Goal: Task Accomplishment & Management: Complete application form

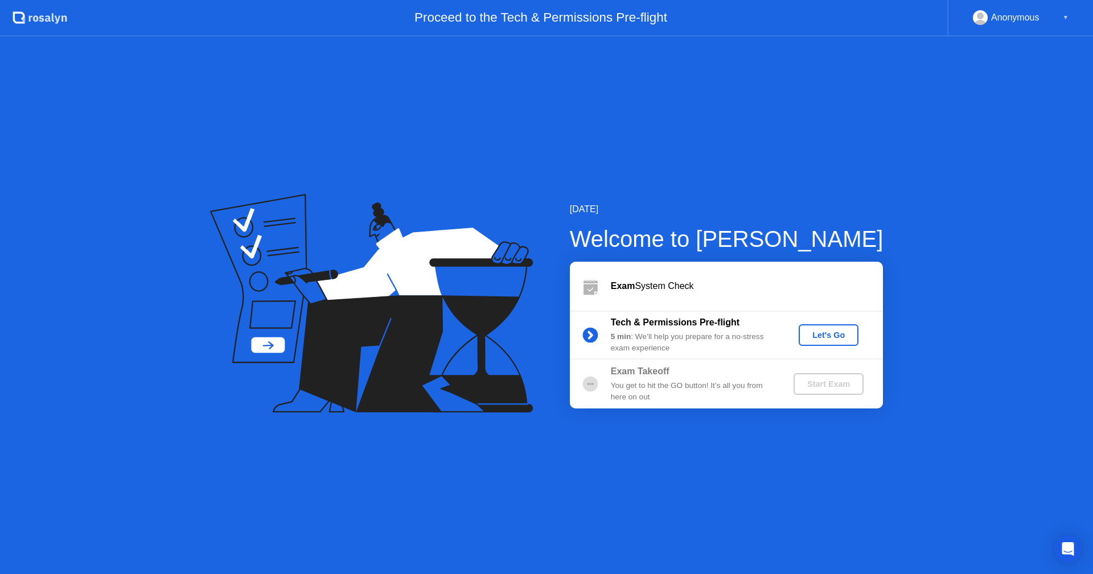
click at [821, 338] on div "Let's Go" at bounding box center [828, 335] width 51 height 9
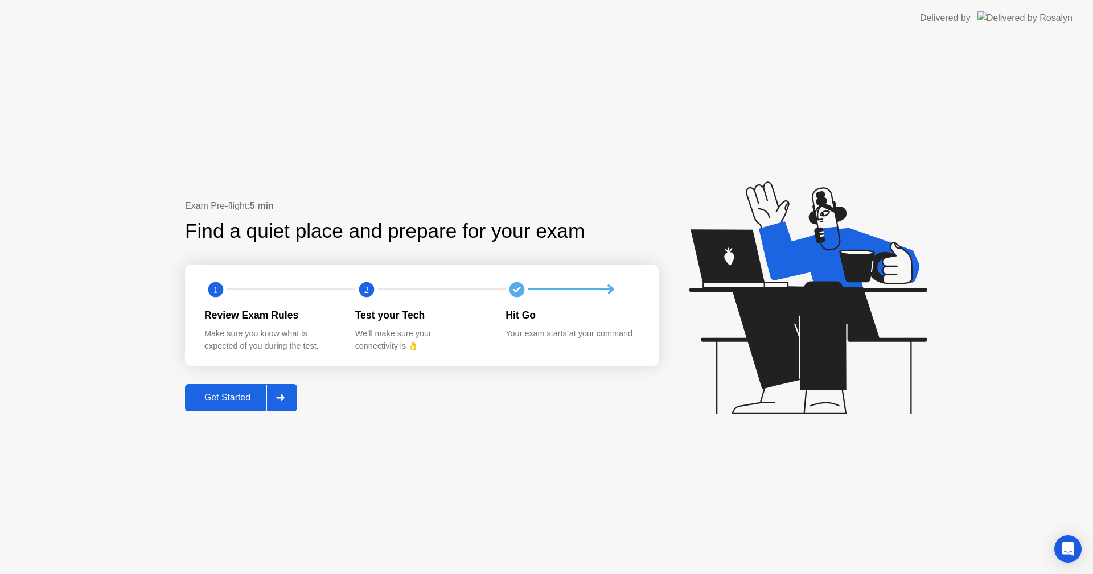
click at [261, 399] on div "Get Started" at bounding box center [227, 398] width 78 height 10
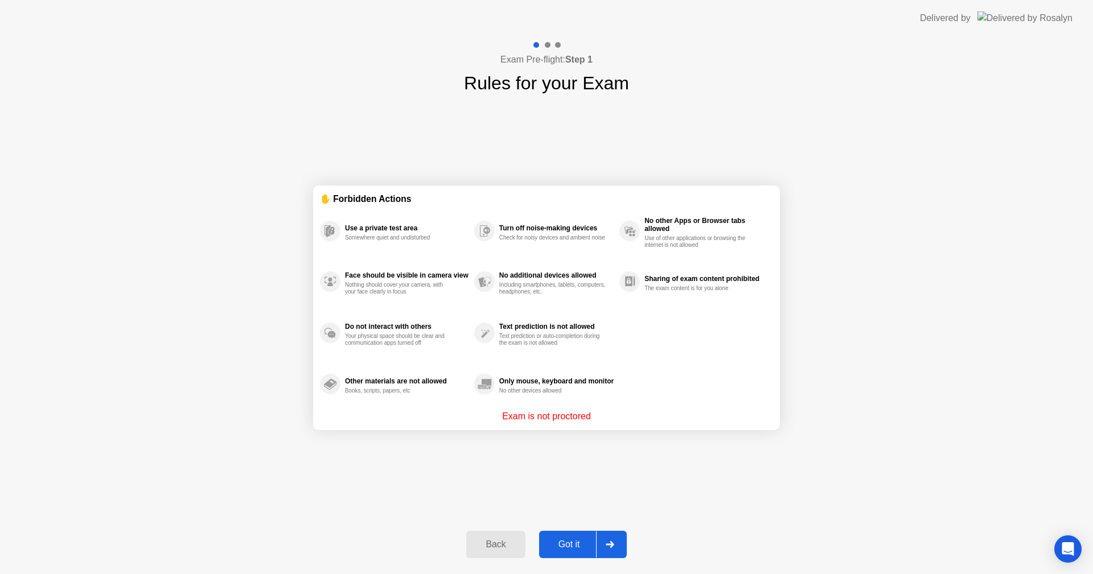
click at [573, 547] on div "Got it" at bounding box center [570, 545] width 54 height 10
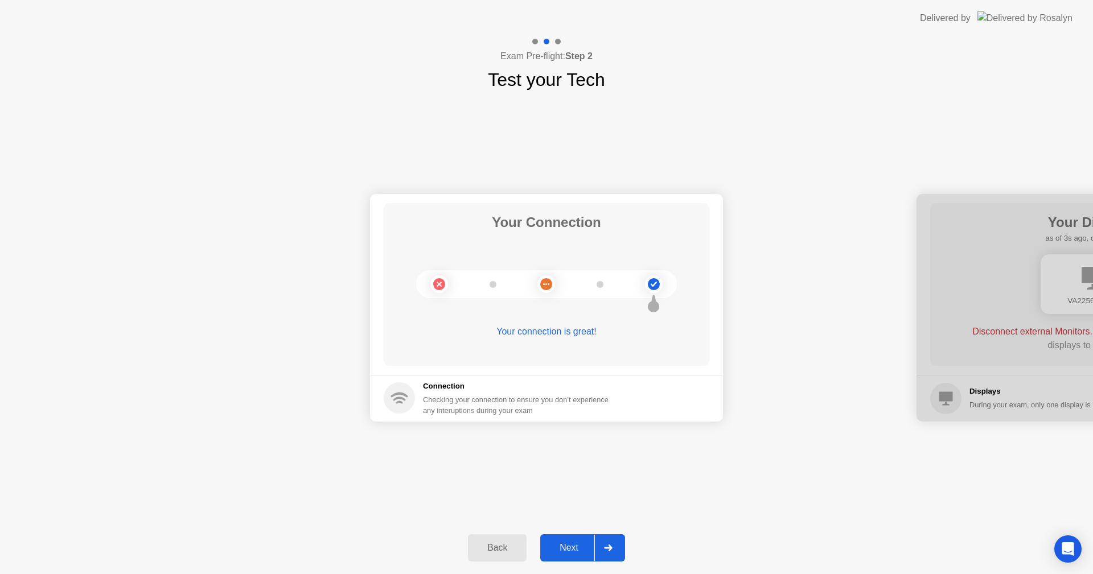
click at [606, 545] on icon at bounding box center [608, 548] width 9 height 7
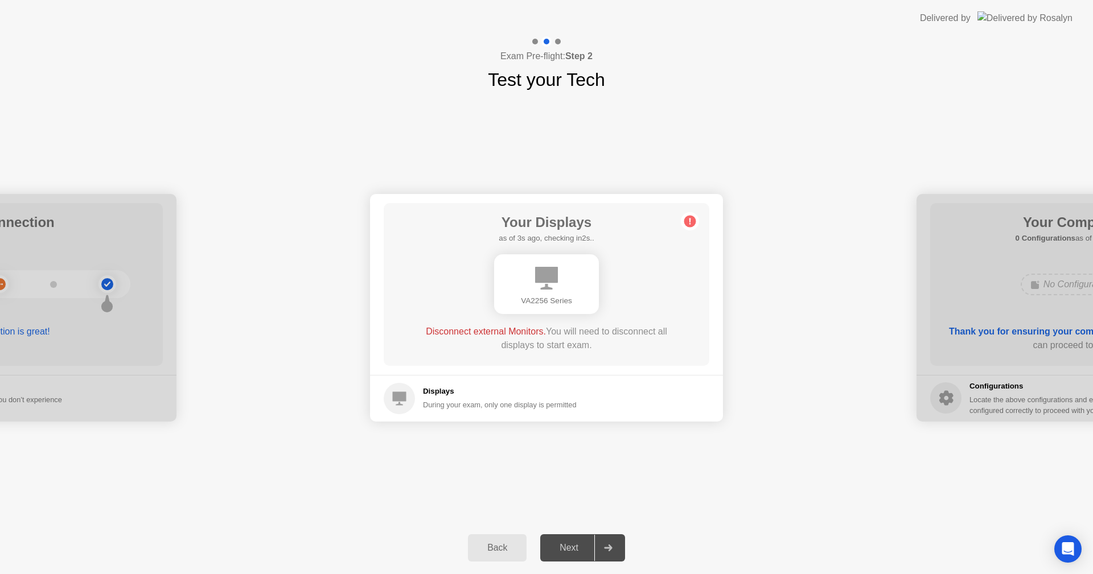
click at [585, 545] on div "Next" at bounding box center [569, 548] width 51 height 10
click at [471, 402] on div "During your exam, only one display is permitted" at bounding box center [500, 405] width 154 height 11
click at [471, 364] on div "Your Displays as of 0s ago, checking in5s.. VA2256 Series Disconnect external M…" at bounding box center [547, 284] width 326 height 163
click at [694, 225] on circle at bounding box center [690, 221] width 12 height 12
click at [554, 292] on div "VA2256 Series" at bounding box center [546, 284] width 105 height 60
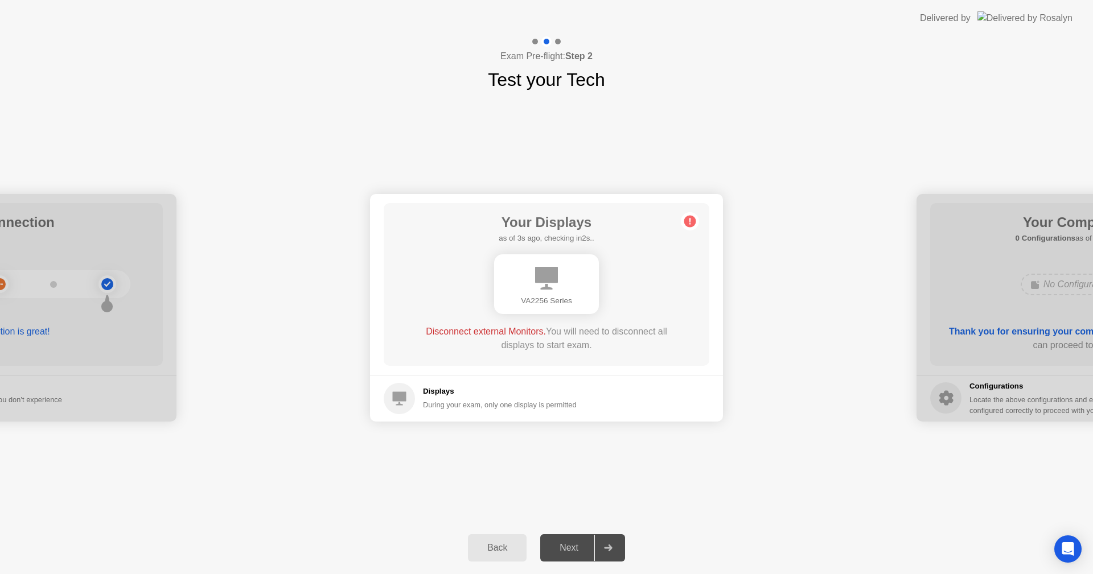
click at [559, 343] on div "Disconnect external Monitors. You will need to disconnect all displays to start…" at bounding box center [546, 338] width 261 height 27
click at [582, 543] on div "Next" at bounding box center [569, 548] width 51 height 10
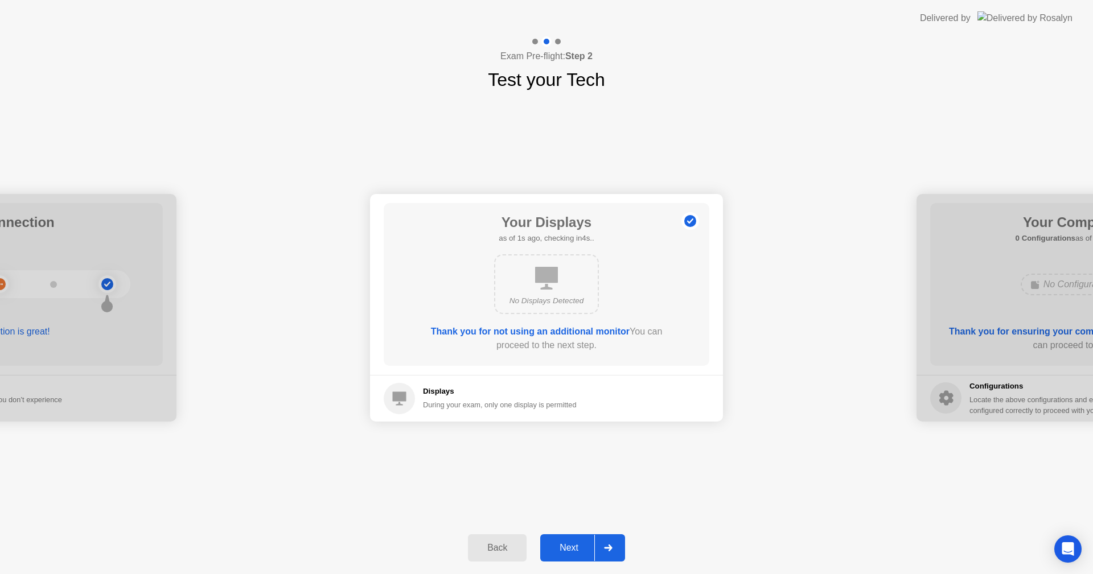
click at [578, 543] on div "Next" at bounding box center [569, 548] width 51 height 10
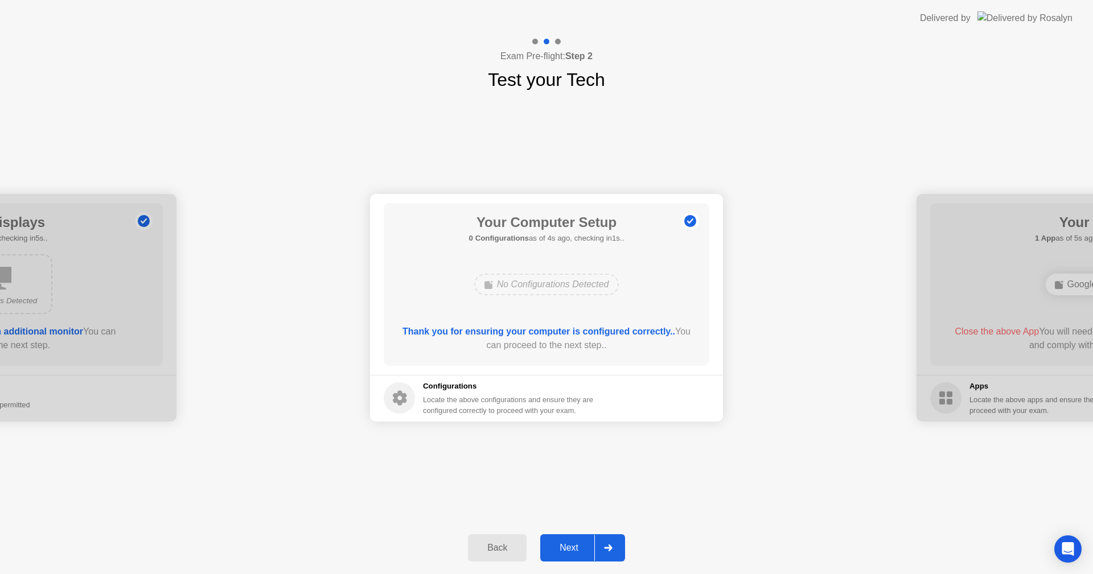
click at [593, 553] on div "Next" at bounding box center [569, 548] width 51 height 10
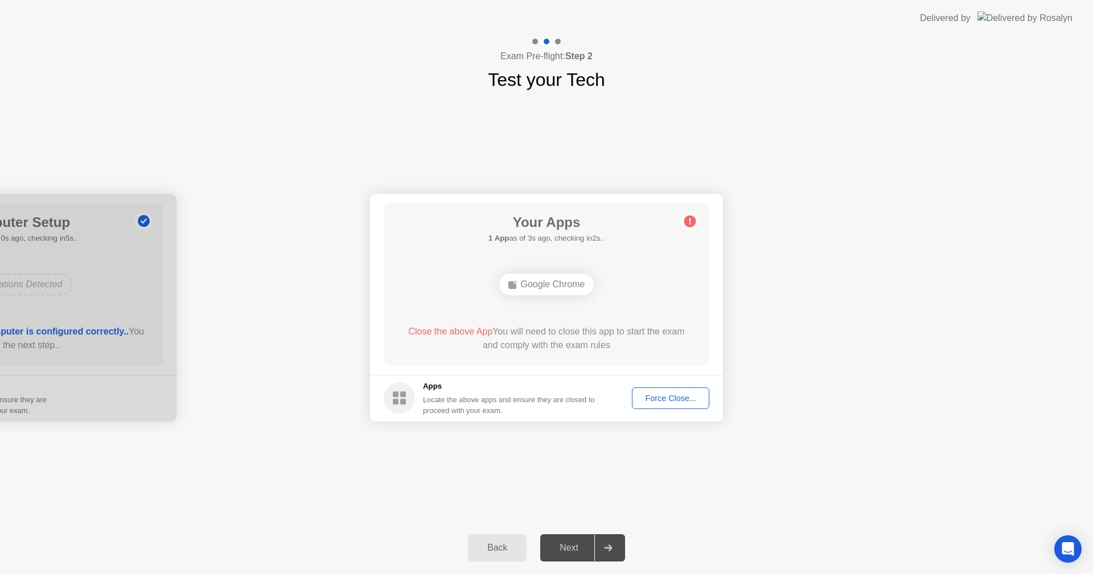
click at [671, 400] on div "Force Close..." at bounding box center [670, 398] width 69 height 9
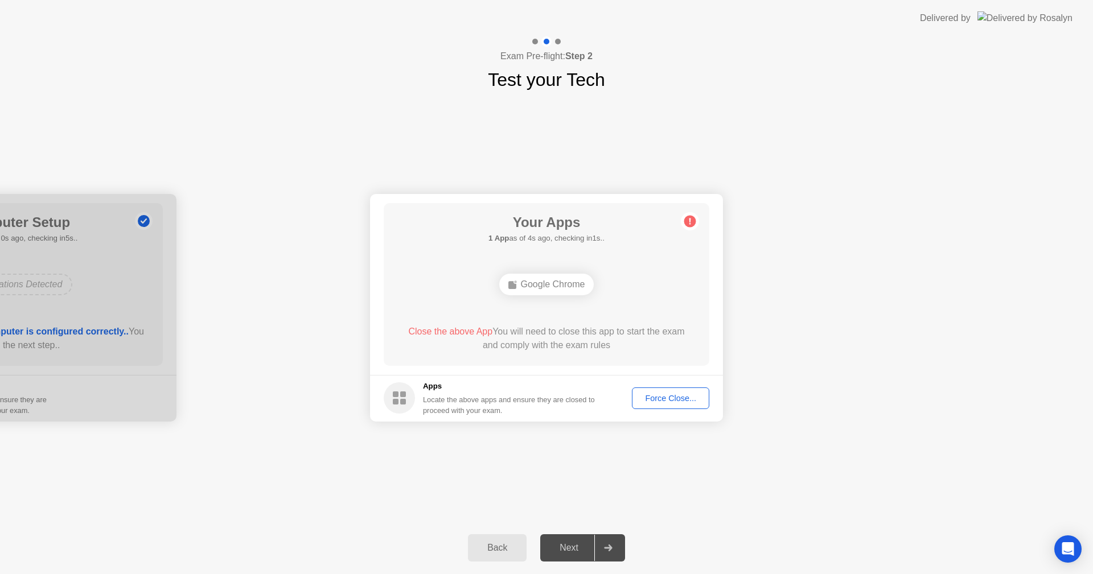
click at [663, 400] on div "Force Close..." at bounding box center [670, 398] width 69 height 9
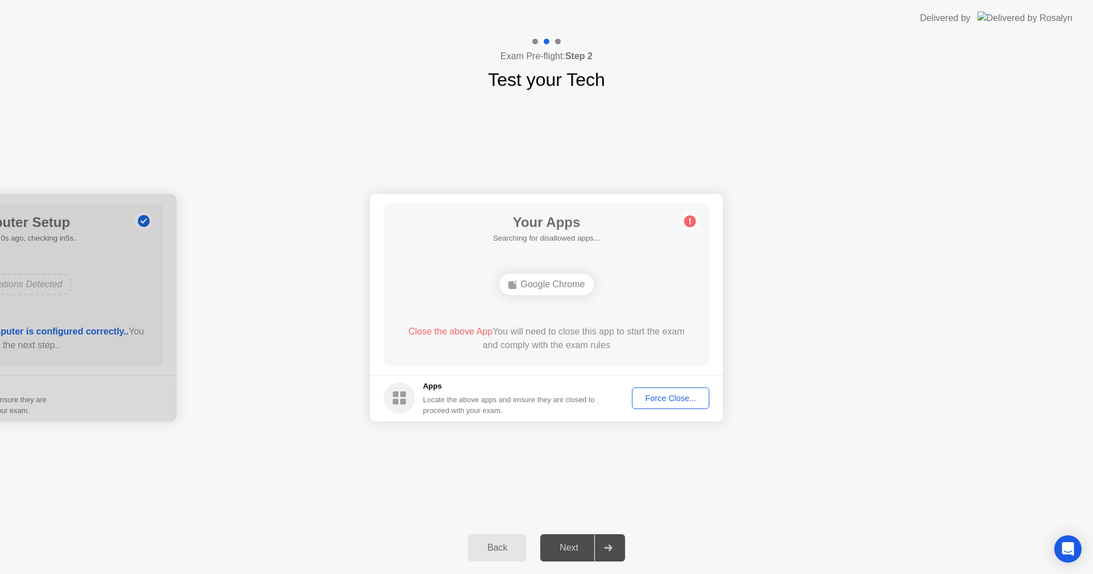
click at [668, 402] on div "Force Close..." at bounding box center [670, 398] width 69 height 9
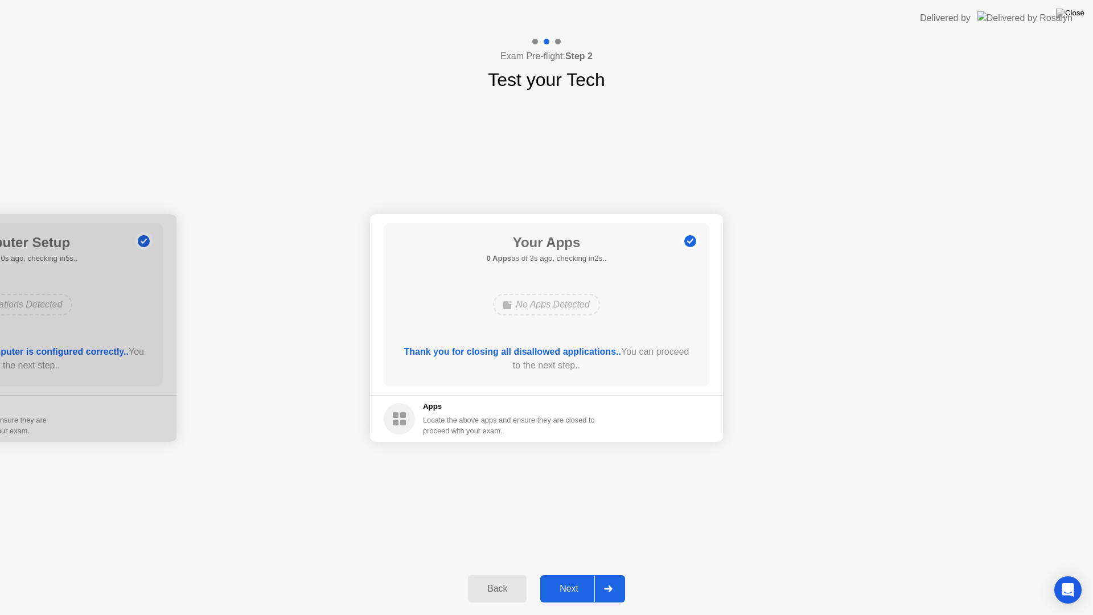
click at [572, 574] on div "Next" at bounding box center [569, 589] width 51 height 10
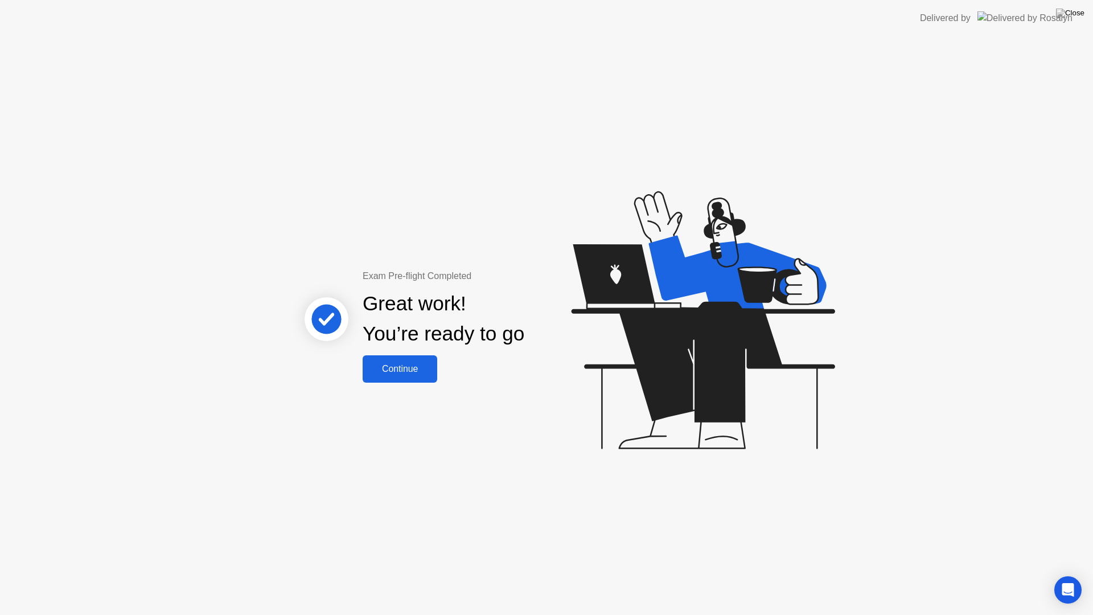
click at [407, 373] on div "Continue" at bounding box center [400, 369] width 68 height 10
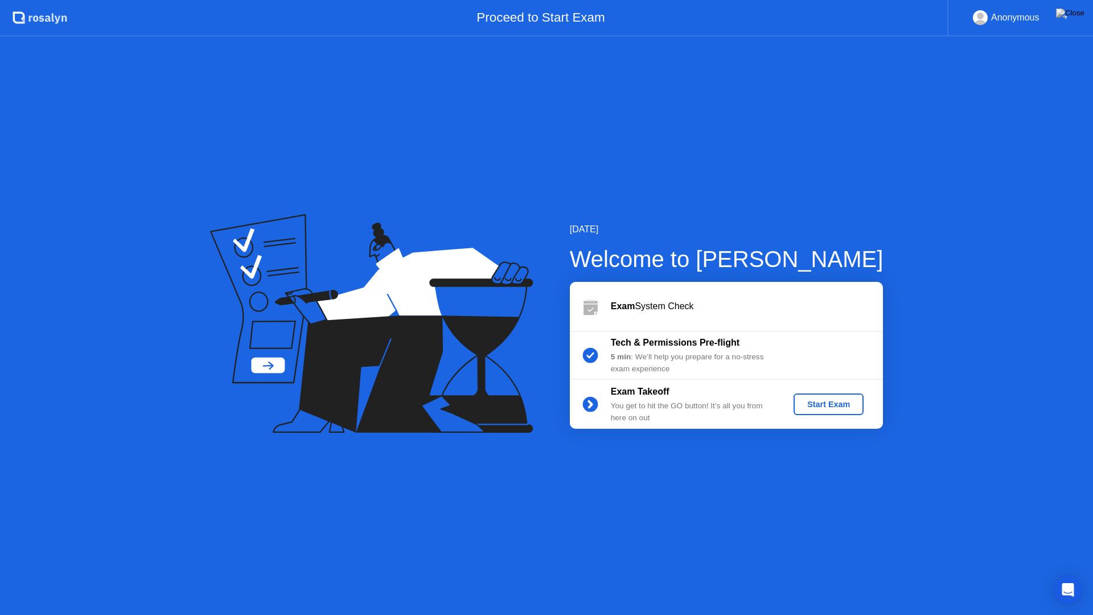
click at [813, 405] on div "Start Exam" at bounding box center [828, 404] width 61 height 9
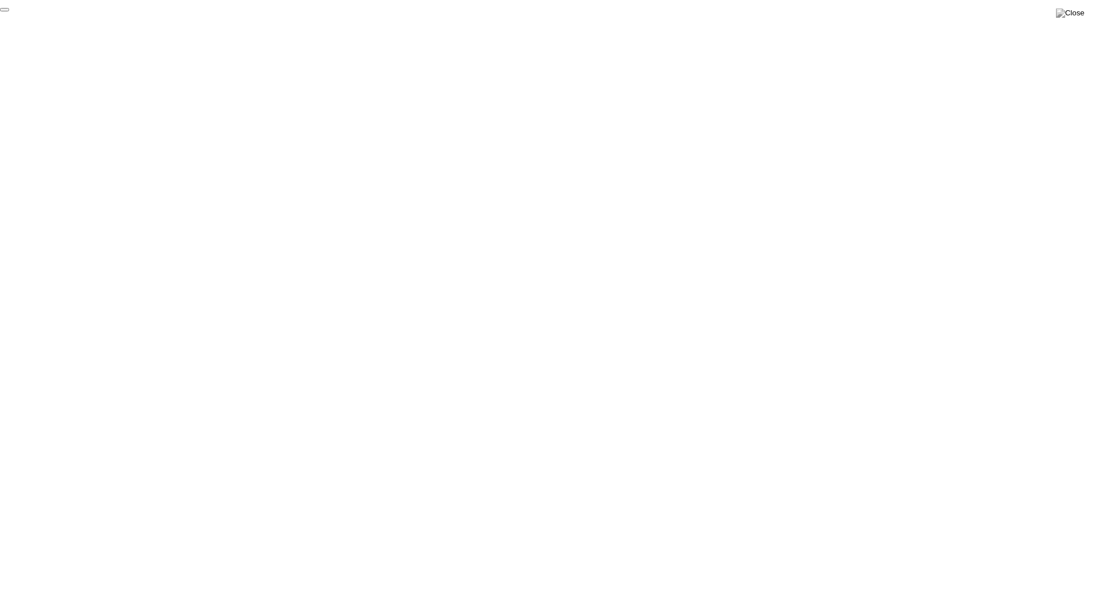
click div "End Proctoring Session"
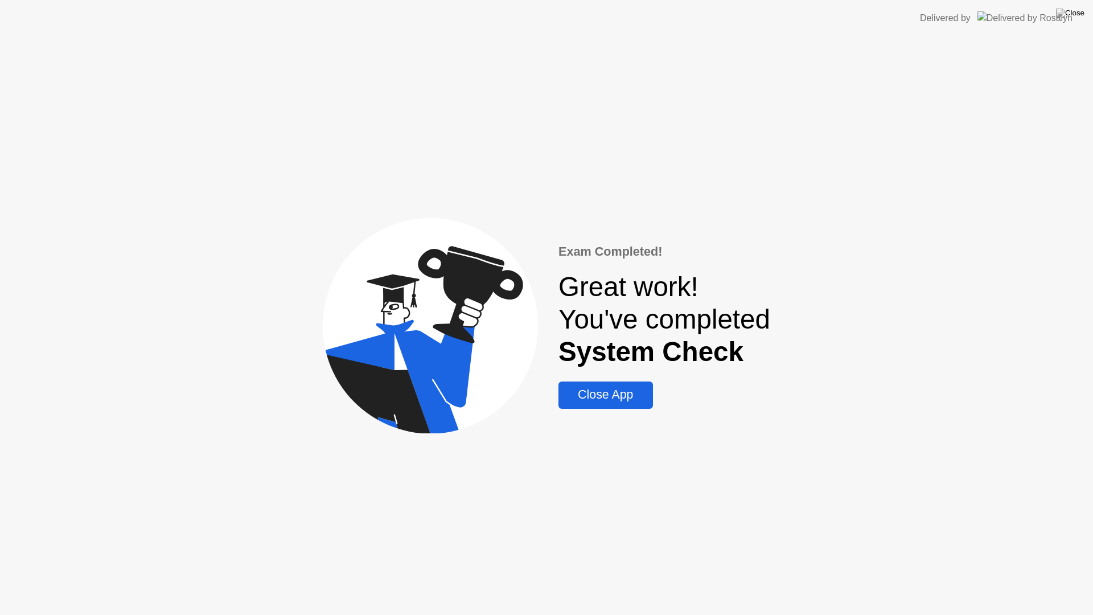
click at [602, 399] on div "Close App" at bounding box center [605, 395] width 87 height 14
